Goal: Ask a question: Seek information or help from site administrators or community

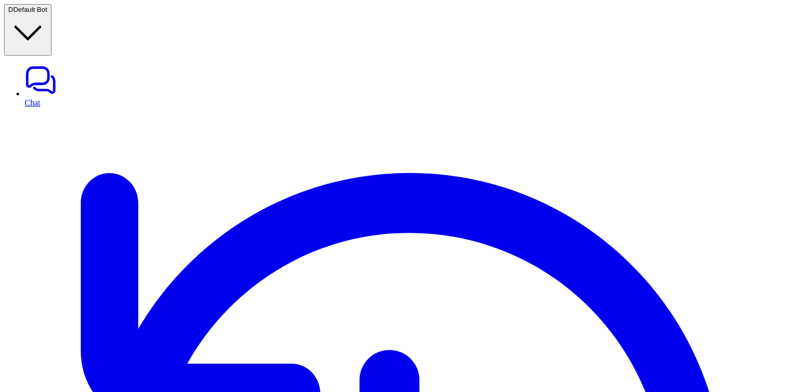
scroll to position [121, 0]
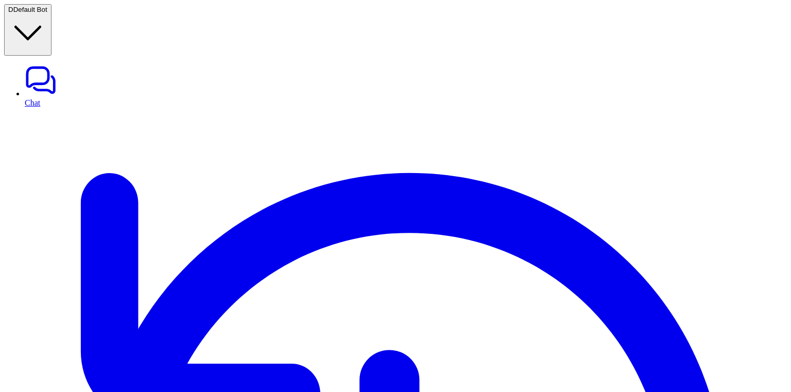
scroll to position [7, 0]
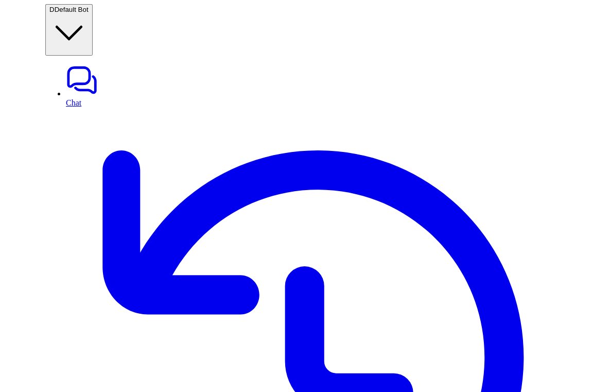
scroll to position [72, 0]
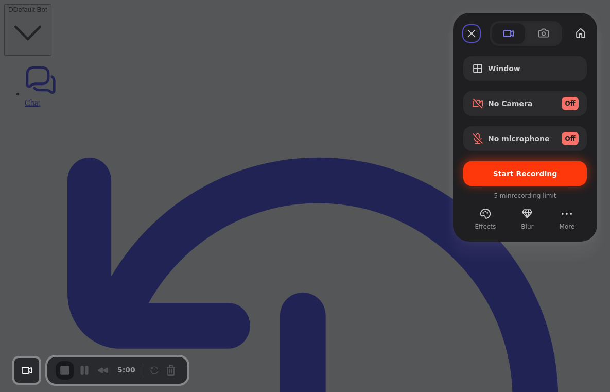
click at [506, 182] on div "Start Recording" at bounding box center [526, 173] width 124 height 25
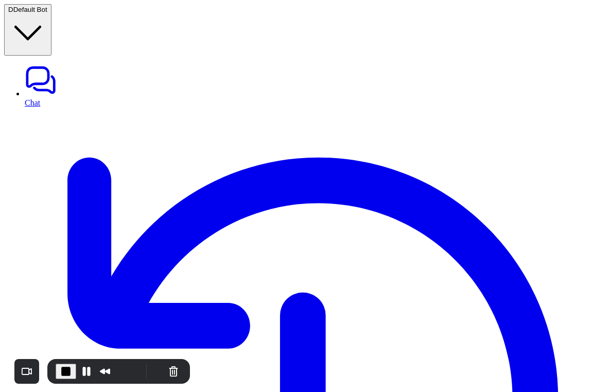
scroll to position [73, 0]
click at [64, 370] on span "End Recording" at bounding box center [66, 371] width 12 height 12
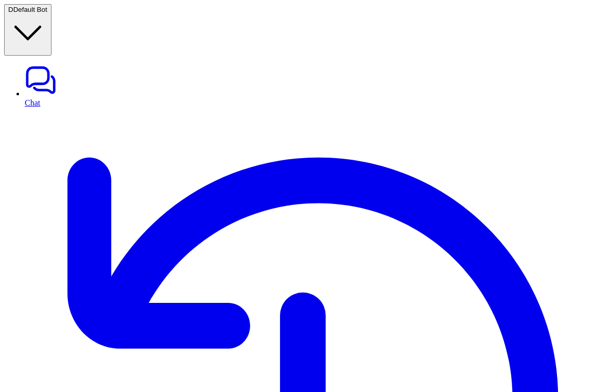
click at [49, 64] on link "Chat" at bounding box center [316, 85] width 582 height 43
click at [60, 64] on link "Chat" at bounding box center [316, 85] width 582 height 43
click at [40, 64] on link "Chat" at bounding box center [316, 85] width 582 height 43
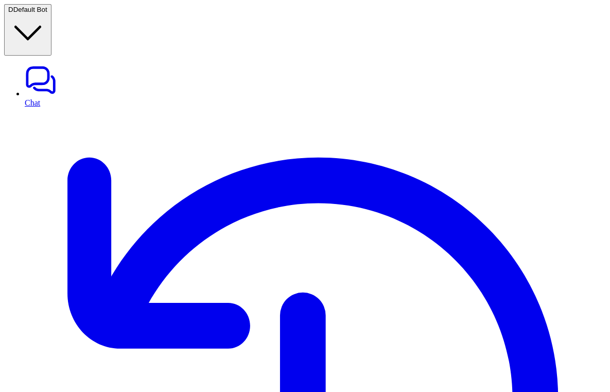
click at [40, 64] on link "Chat" at bounding box center [316, 85] width 582 height 43
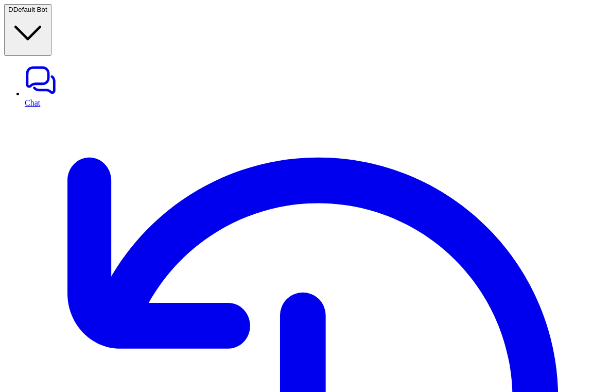
click at [40, 64] on link "Chat" at bounding box center [316, 85] width 582 height 43
click at [62, 64] on link "Chat" at bounding box center [316, 85] width 582 height 43
click at [41, 64] on link "Chat" at bounding box center [316, 85] width 582 height 43
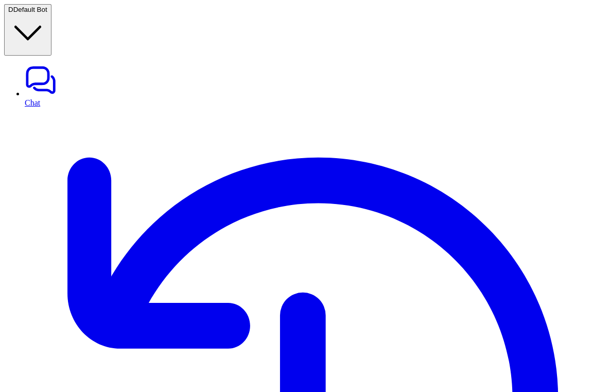
scroll to position [263, 0]
type textarea "**********"
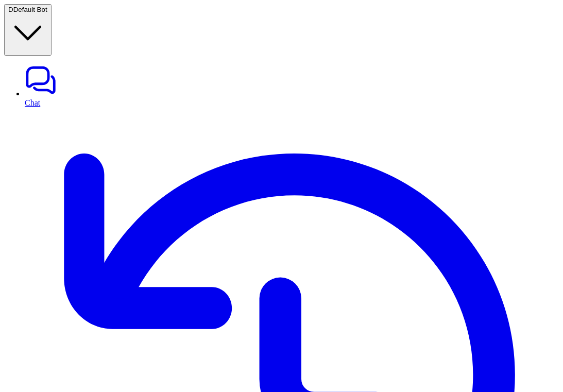
scroll to position [325, 0]
